Goal: Task Accomplishment & Management: Use online tool/utility

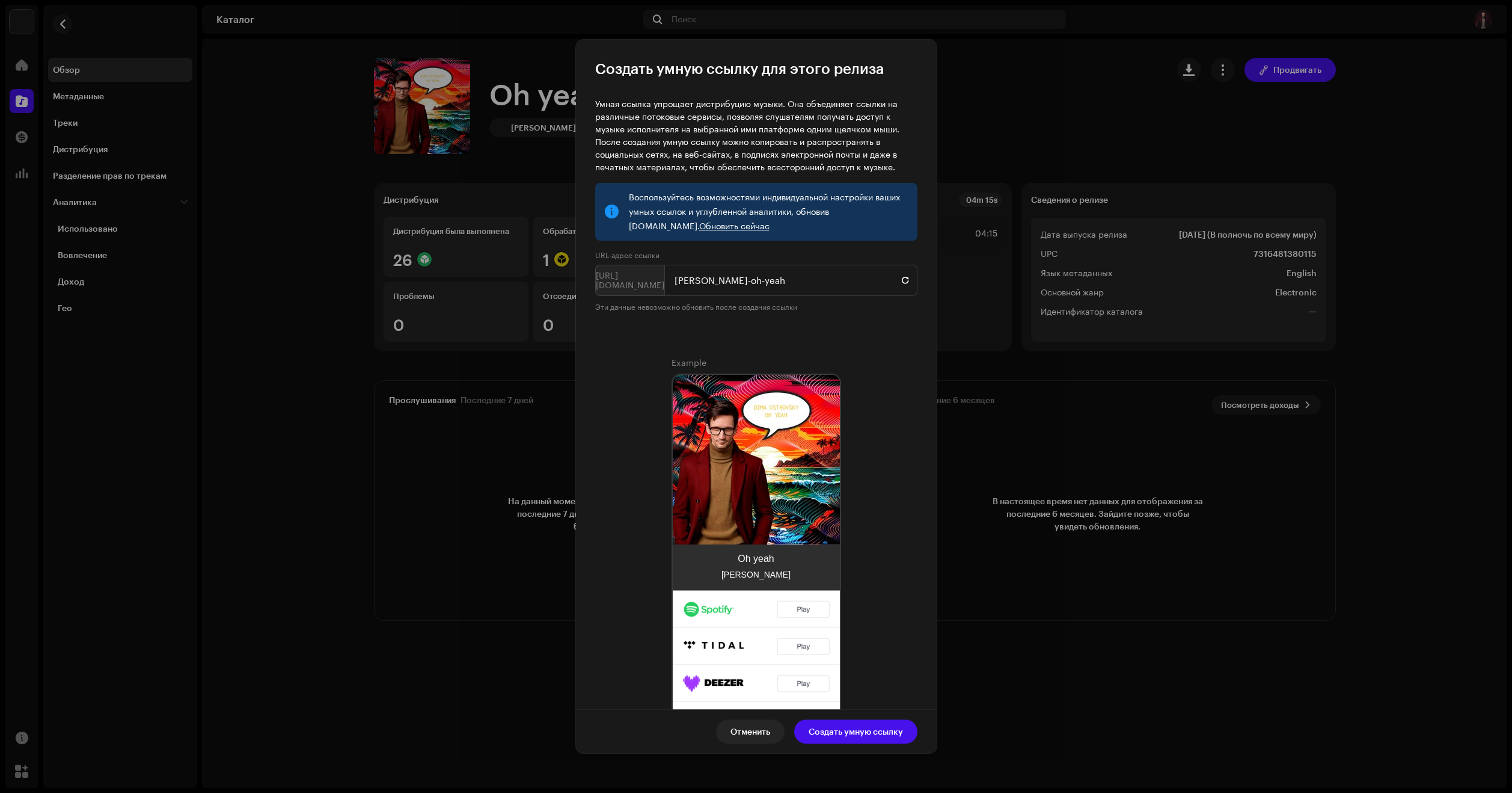
click at [638, 279] on p-inputgroup-addon "[URL][DOMAIN_NAME]" at bounding box center [629, 280] width 69 height 31
click at [633, 280] on p-inputgroup-addon "[URL][DOMAIN_NAME]" at bounding box center [629, 280] width 69 height 31
click at [629, 291] on p-inputgroup-addon "[URL][DOMAIN_NAME]" at bounding box center [629, 280] width 69 height 31
click at [610, 280] on p-inputgroup-addon "[URL][DOMAIN_NAME]" at bounding box center [629, 280] width 69 height 31
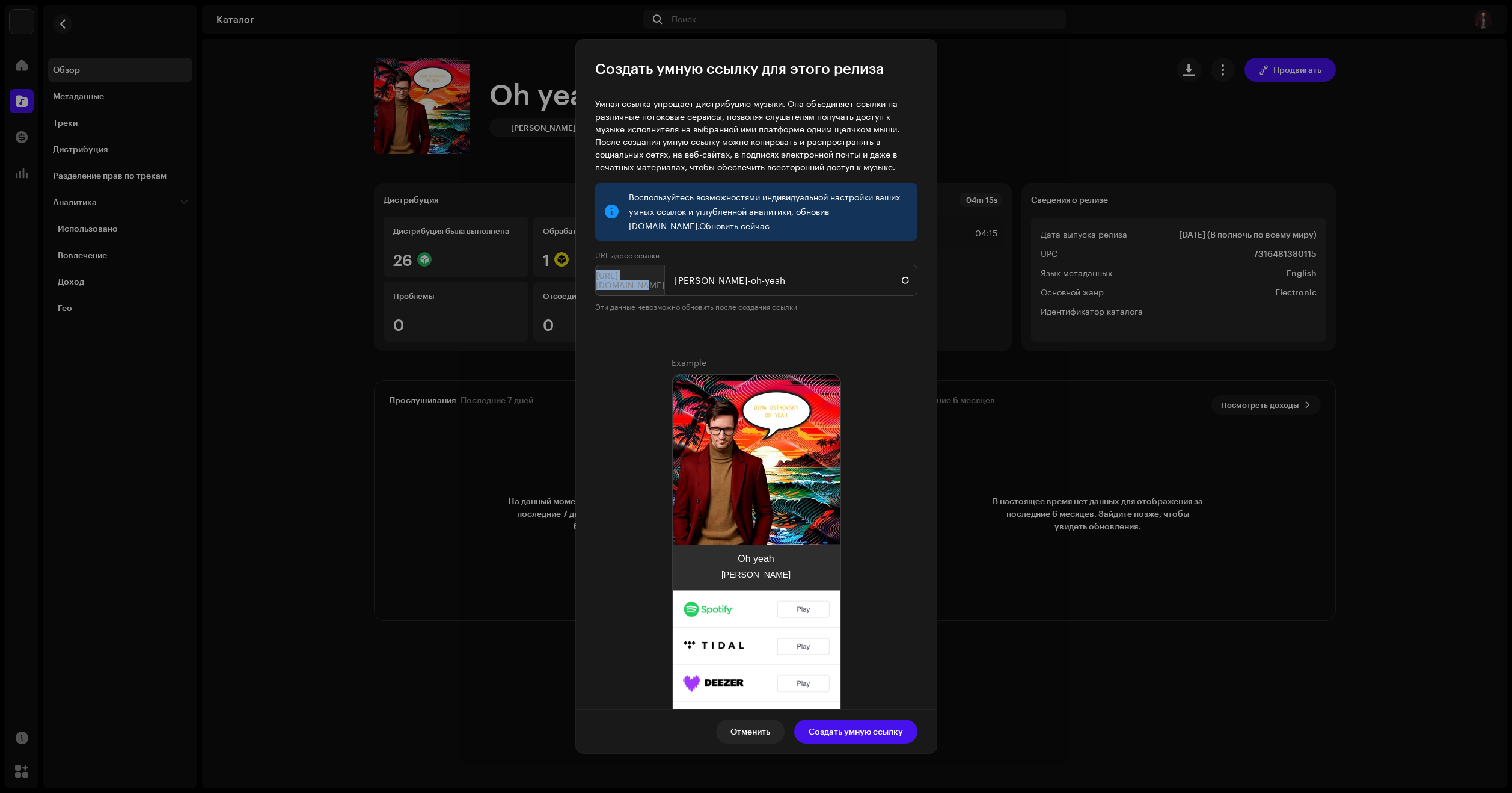
drag, startPoint x: 601, startPoint y: 281, endPoint x: 663, endPoint y: 284, distance: 62.1
click at [663, 284] on p-inputgroup-addon "[URL][DOMAIN_NAME]" at bounding box center [629, 280] width 69 height 31
copy p-inputgroup-addon "[URL][DOMAIN_NAME]"
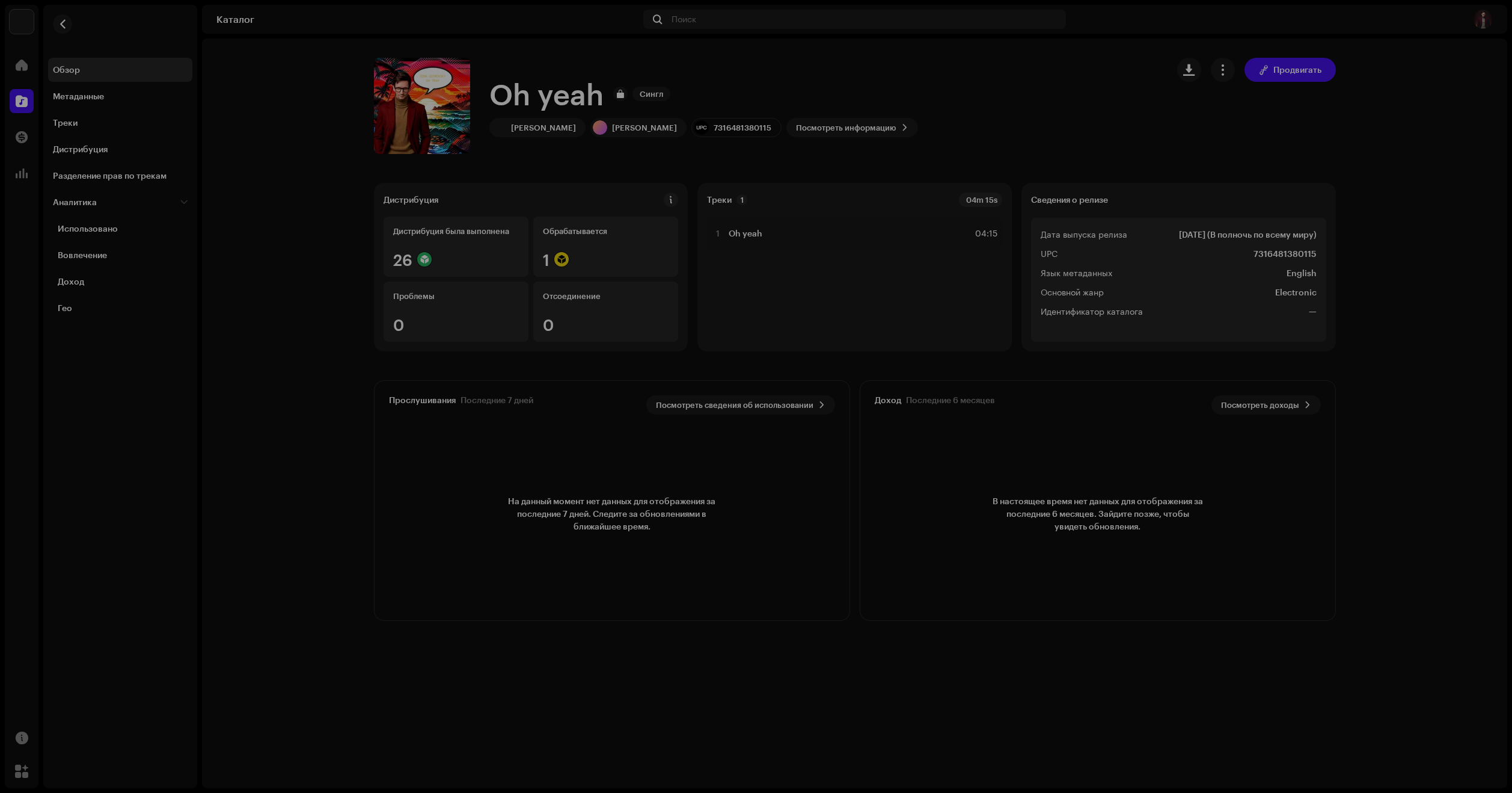
click at [979, 63] on div "Создать умную ссылку для этого релиза Умная ссылка упрощает дистрибуцию музыки.…" at bounding box center [756, 396] width 1512 height 793
